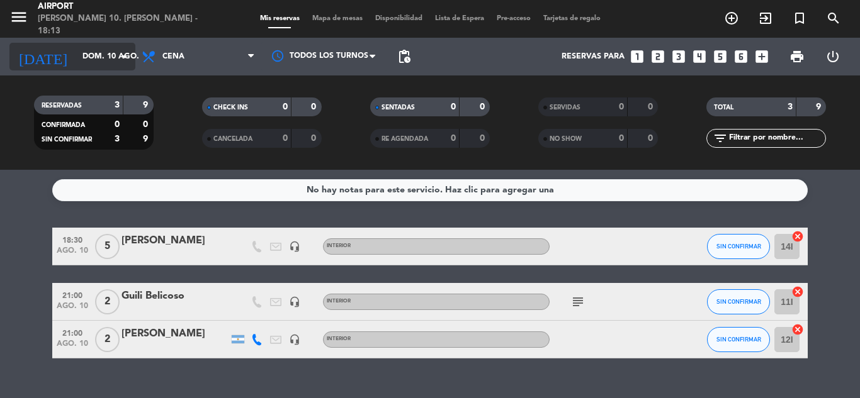
click at [105, 55] on input "dom. 10 ago." at bounding box center [129, 56] width 106 height 21
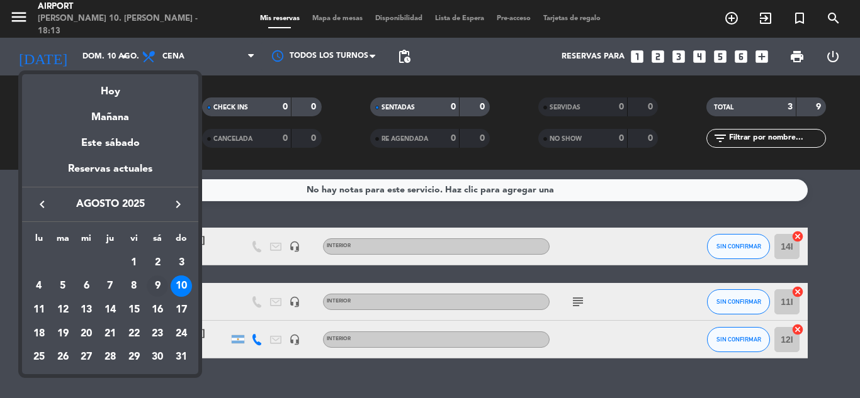
click at [158, 287] on div "9" at bounding box center [157, 286] width 21 height 21
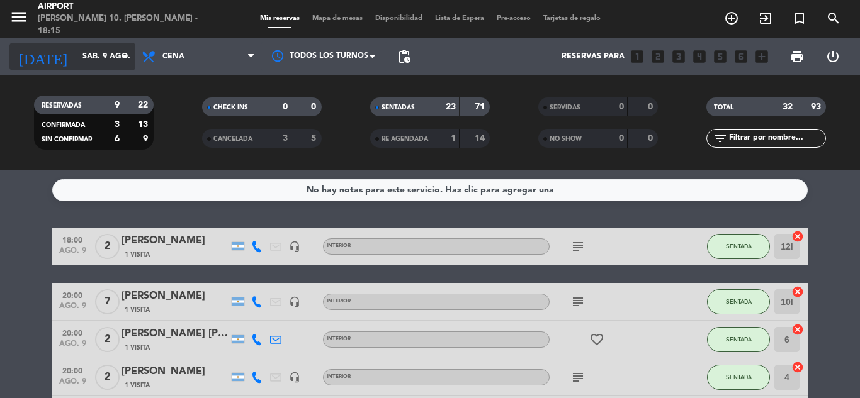
click at [126, 56] on icon "arrow_drop_down" at bounding box center [124, 56] width 15 height 15
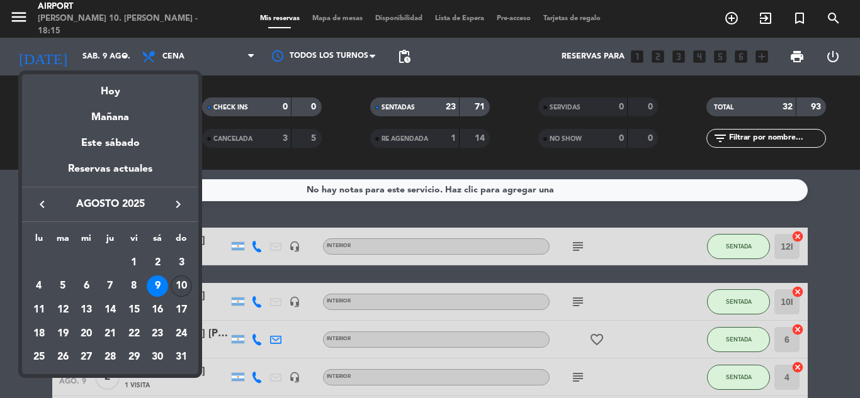
click at [181, 280] on div "10" at bounding box center [181, 286] width 21 height 21
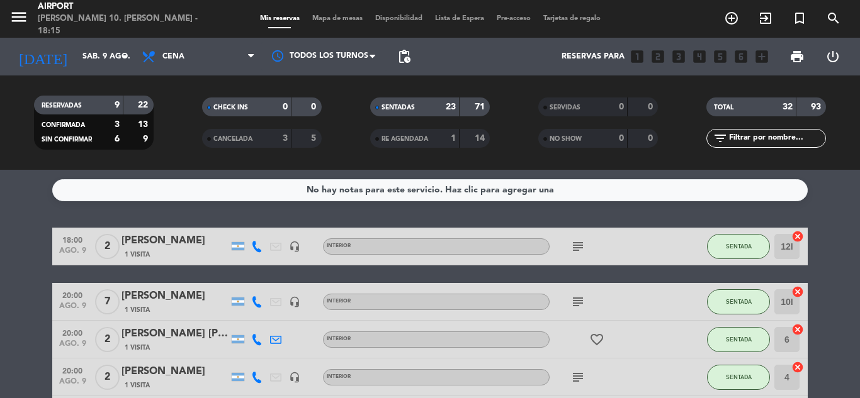
type input "dom. 10 ago."
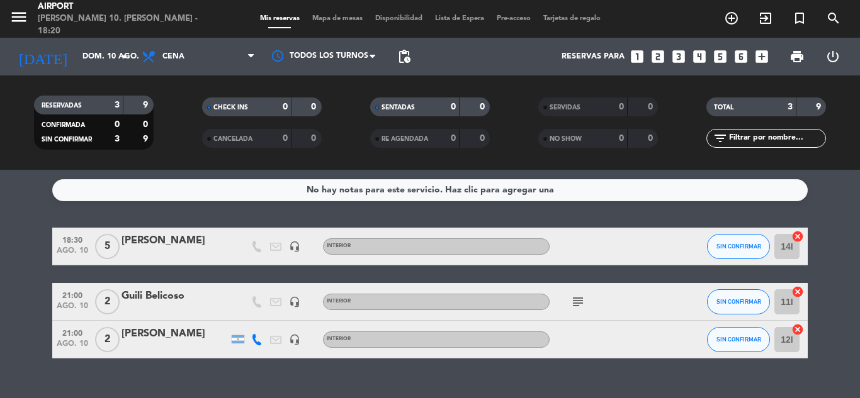
click at [256, 339] on icon at bounding box center [256, 339] width 11 height 11
click at [261, 312] on button "Copiar content_paste" at bounding box center [253, 318] width 38 height 13
click at [210, 345] on div at bounding box center [174, 348] width 107 height 10
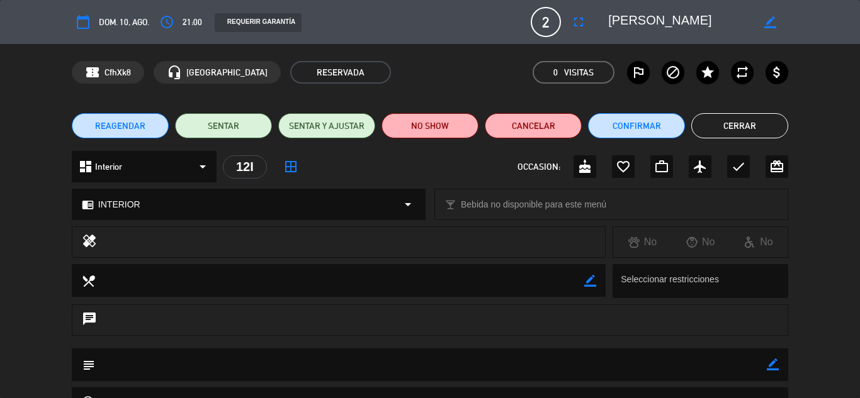
click at [736, 125] on button "Cerrar" at bounding box center [739, 125] width 97 height 25
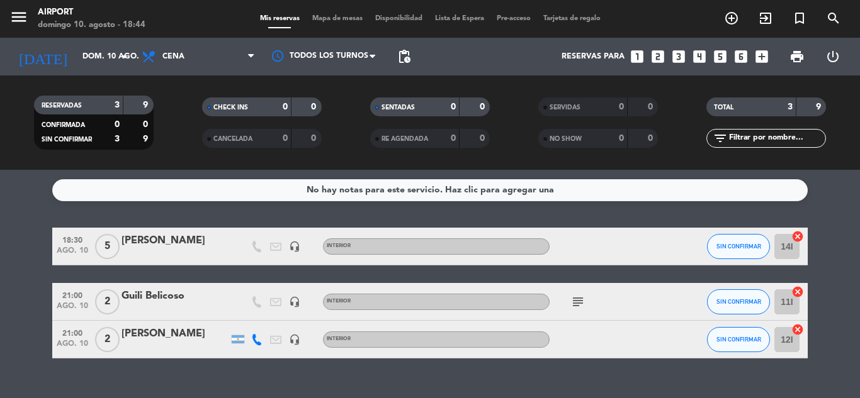
scroll to position [23, 0]
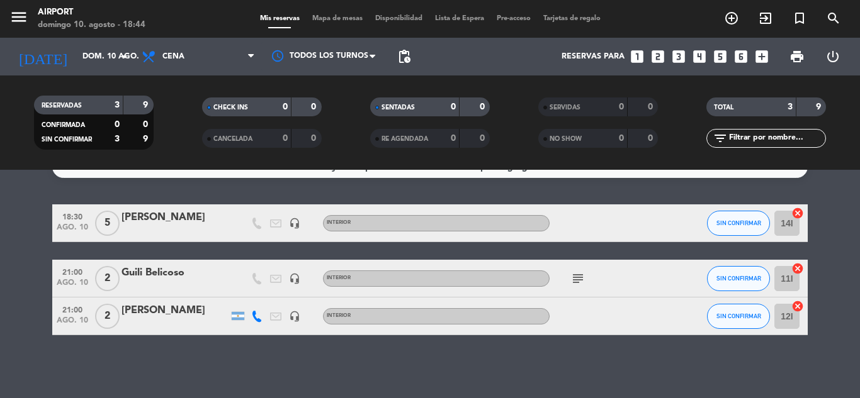
click at [147, 316] on div "[PERSON_NAME]" at bounding box center [174, 311] width 107 height 16
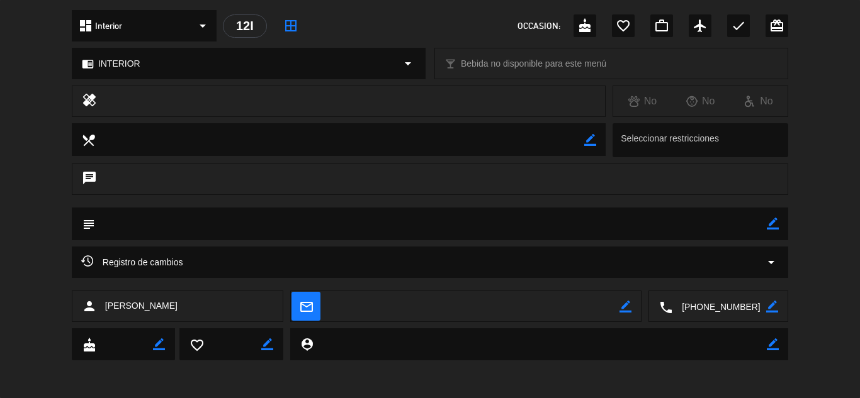
scroll to position [0, 0]
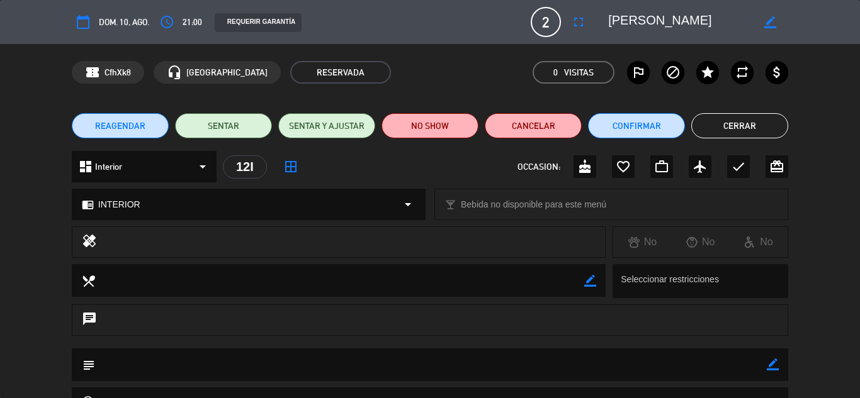
click at [760, 120] on button "Cerrar" at bounding box center [739, 125] width 97 height 25
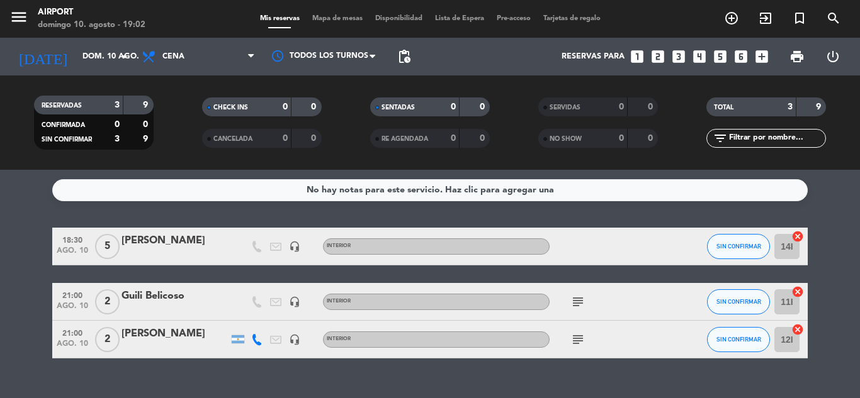
click at [660, 56] on icon "looks_two" at bounding box center [657, 56] width 16 height 16
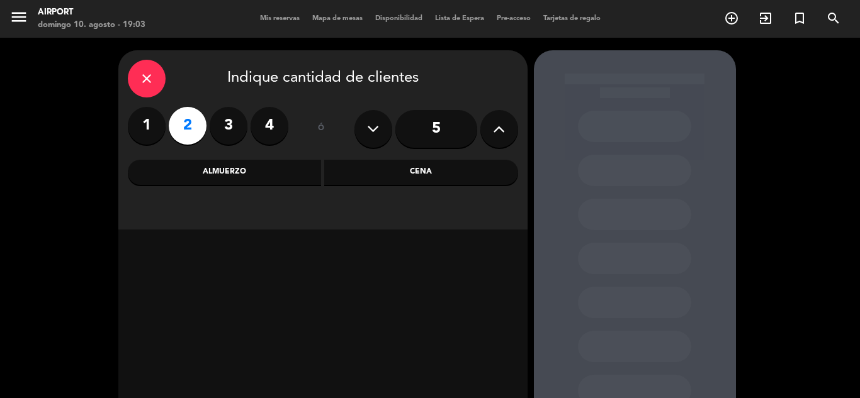
click at [418, 170] on div "Cena" at bounding box center [421, 172] width 194 height 25
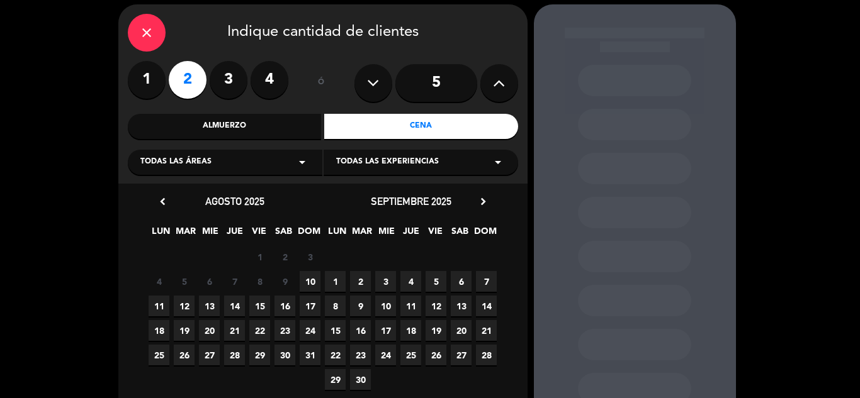
scroll to position [47, 0]
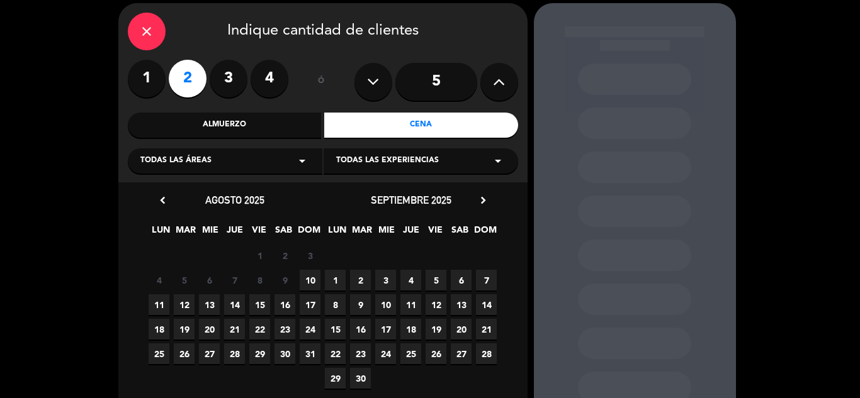
click at [161, 300] on span "11" at bounding box center [159, 305] width 21 height 21
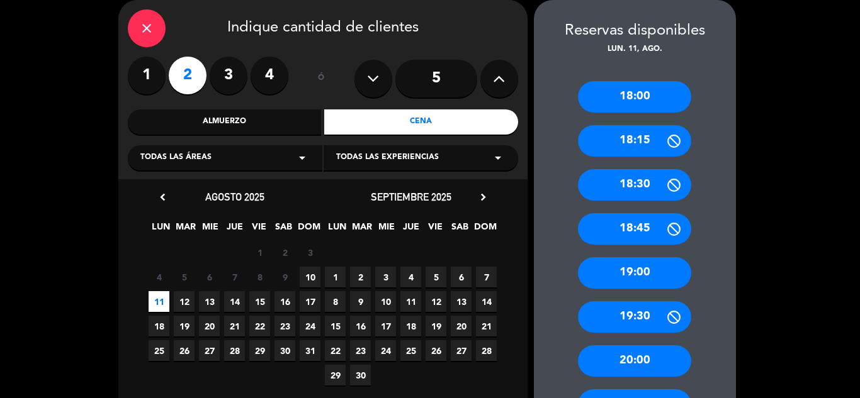
click at [658, 276] on div "19:00" at bounding box center [634, 272] width 113 height 31
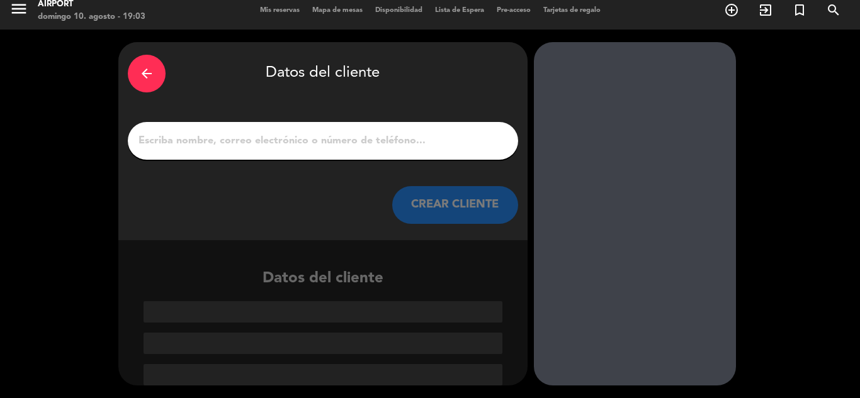
scroll to position [8, 0]
click at [387, 135] on input "1" at bounding box center [322, 141] width 371 height 18
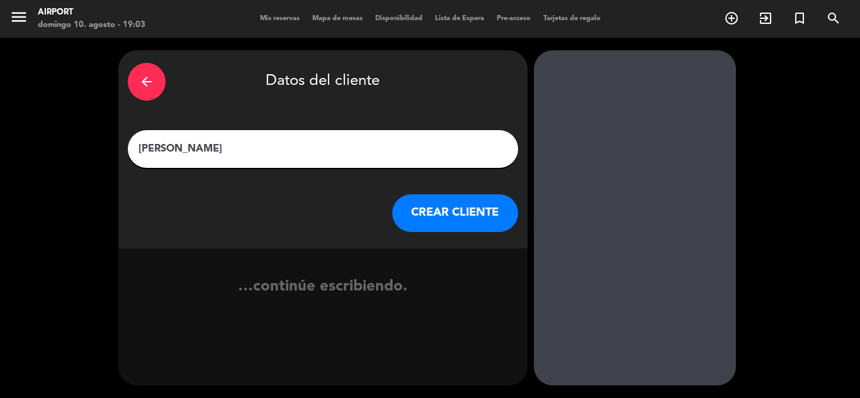
type input "[PERSON_NAME]"
click at [441, 209] on button "CREAR CLIENTE" at bounding box center [455, 213] width 126 height 38
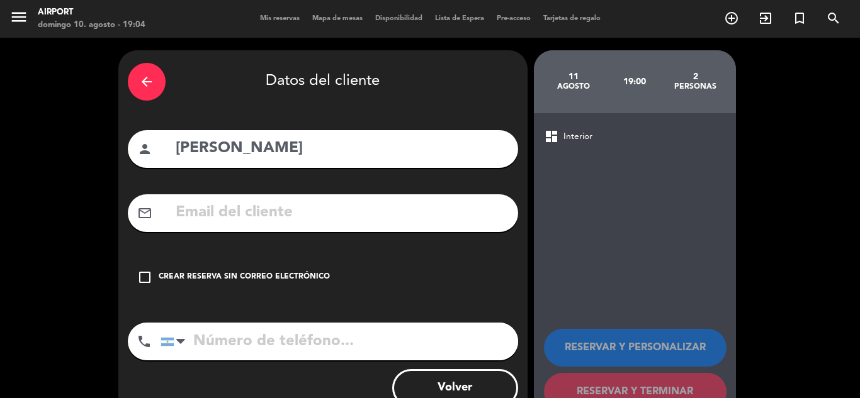
click at [220, 347] on input "tel" at bounding box center [338, 342] width 357 height 38
paste input "[PHONE_NUMBER]"
type input "[PHONE_NUMBER]"
click at [138, 276] on icon "check_box_outline_blank" at bounding box center [144, 277] width 15 height 15
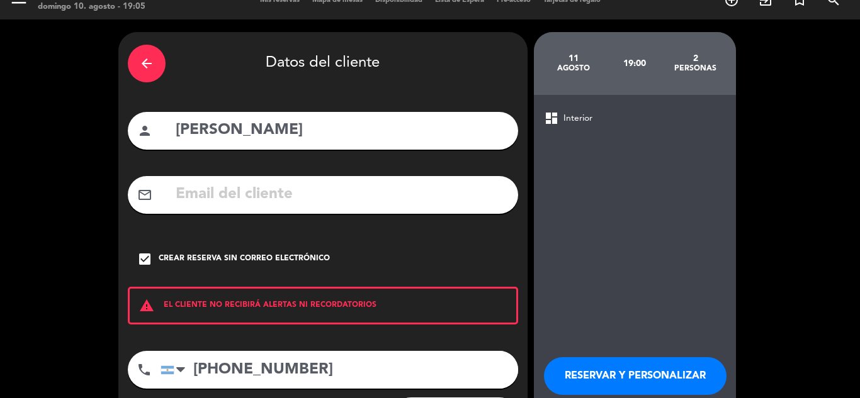
scroll to position [79, 0]
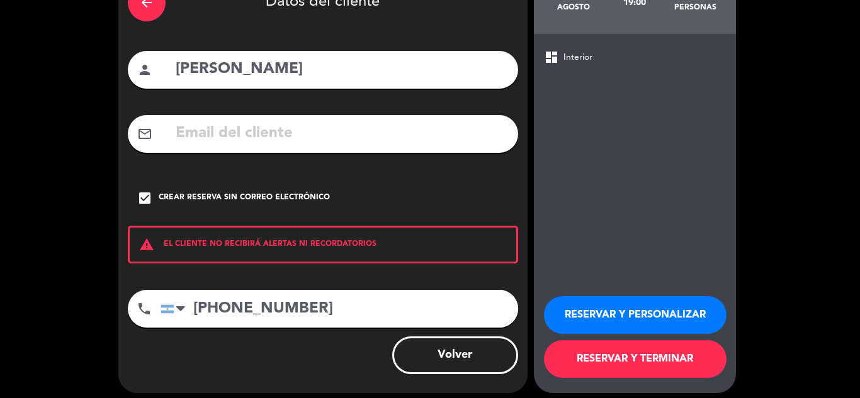
click at [598, 308] on button "RESERVAR Y PERSONALIZAR" at bounding box center [635, 315] width 182 height 38
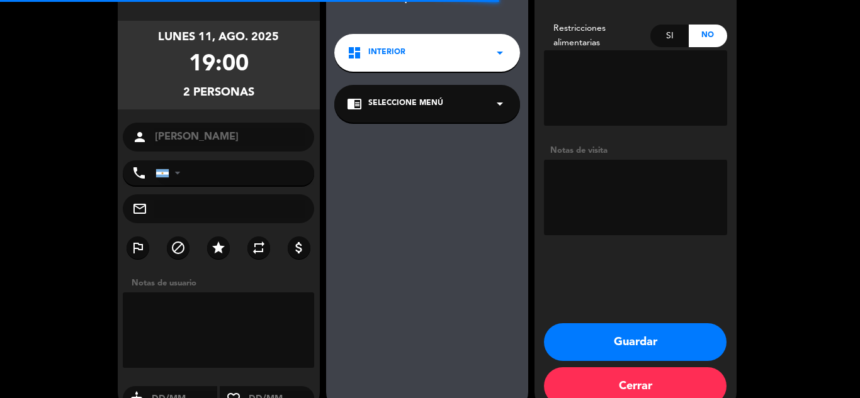
type input "[PHONE_NUMBER]"
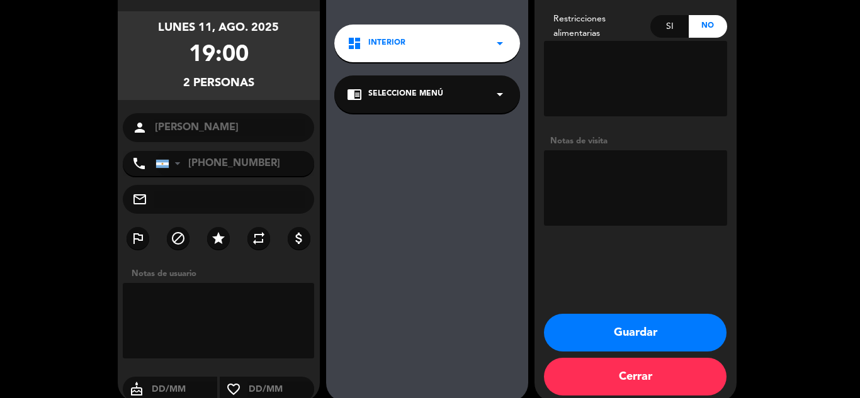
scroll to position [105, 0]
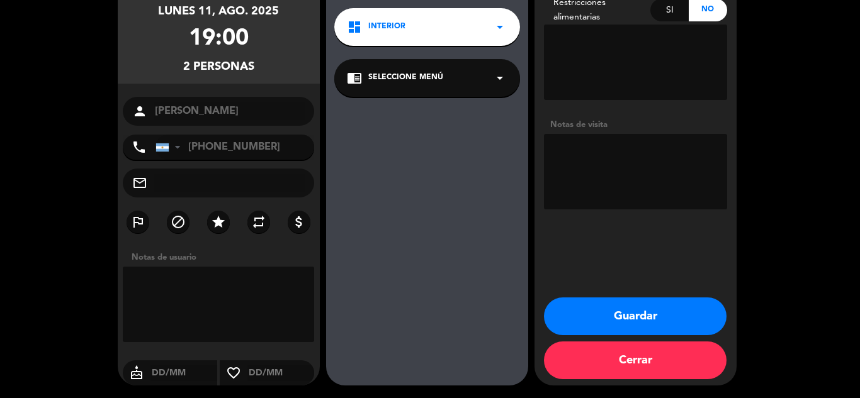
click at [209, 283] on textarea at bounding box center [219, 305] width 192 height 76
paste textarea "que sea al lado de la vista, no mesa céntrica porfavor"
type textarea "que sea al lado de la vista, no mesa céntrica porfavor"
click at [591, 306] on button "Guardar" at bounding box center [635, 317] width 182 height 38
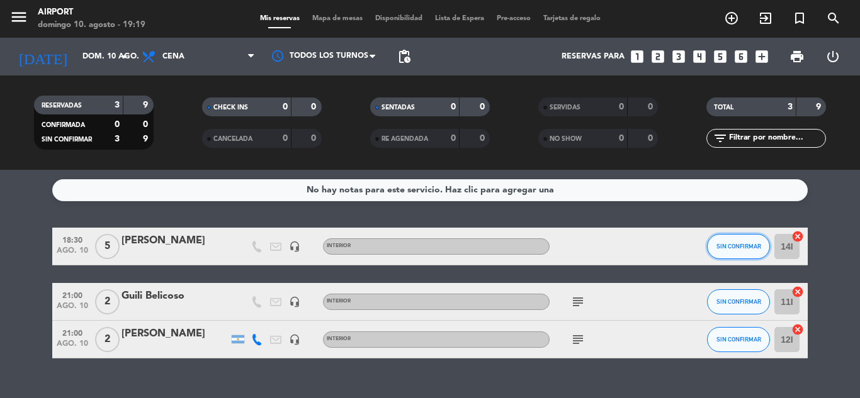
click at [749, 242] on button "SIN CONFIRMAR" at bounding box center [738, 246] width 63 height 25
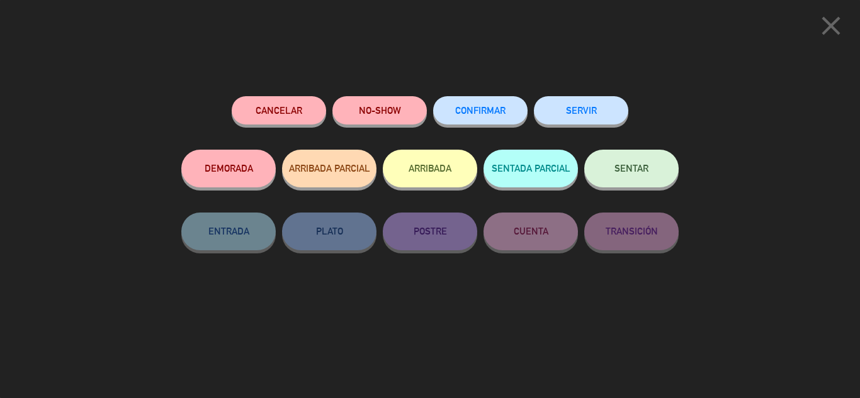
click at [625, 176] on button "SENTAR" at bounding box center [631, 169] width 94 height 38
